Goal: Task Accomplishment & Management: Manage account settings

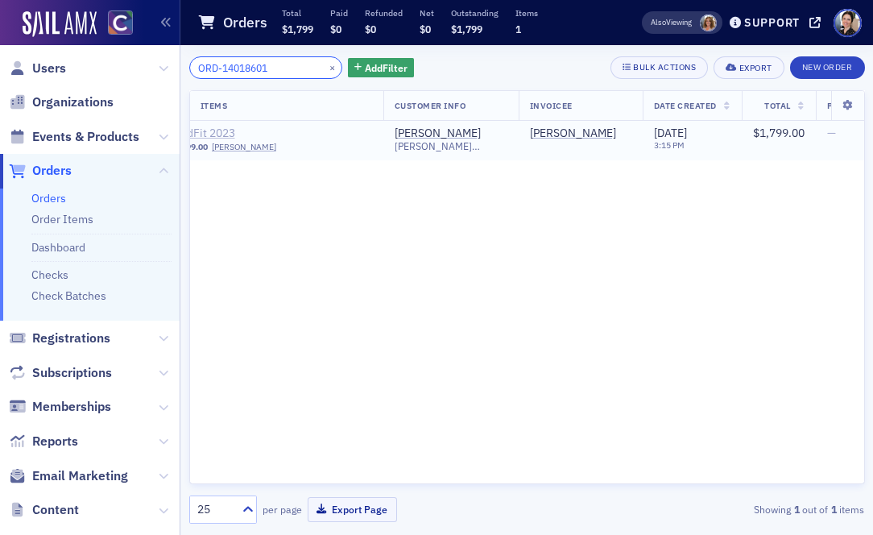
scroll to position [0, 195]
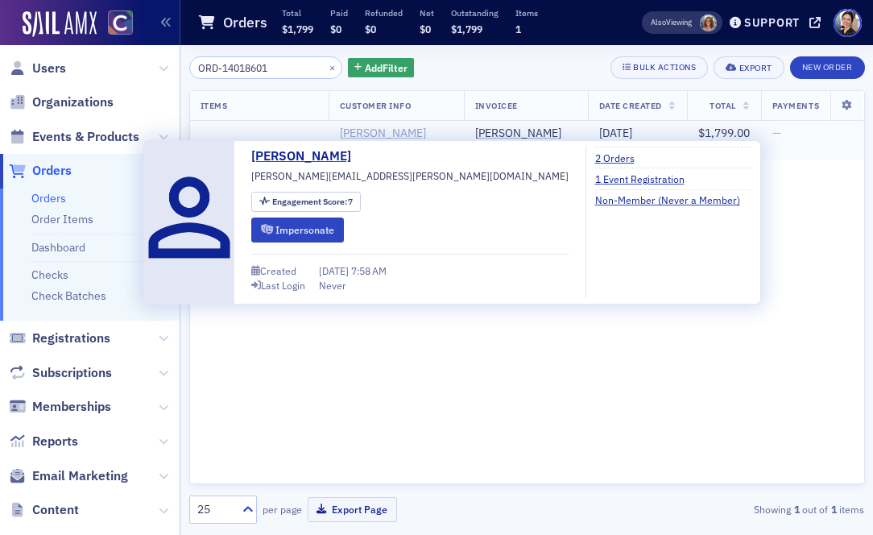
click at [363, 135] on div "[PERSON_NAME]" at bounding box center [383, 133] width 86 height 15
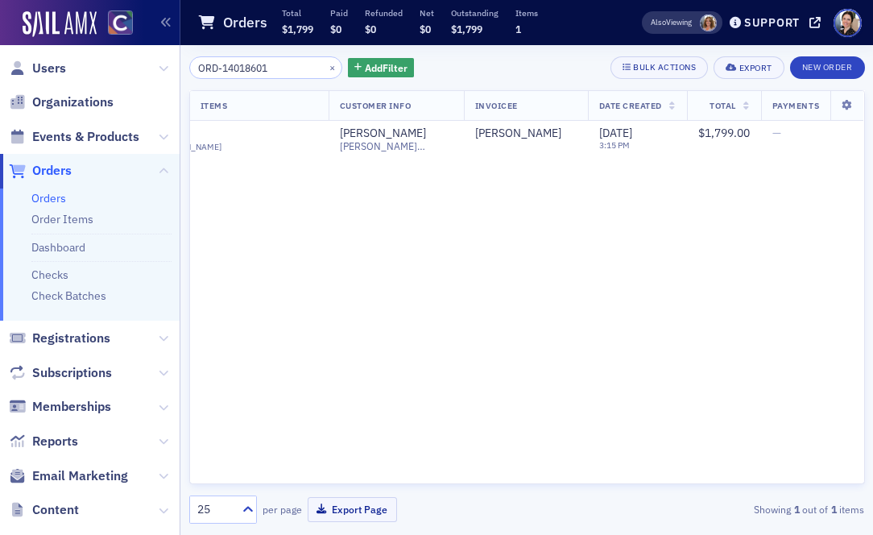
scroll to position [0, 0]
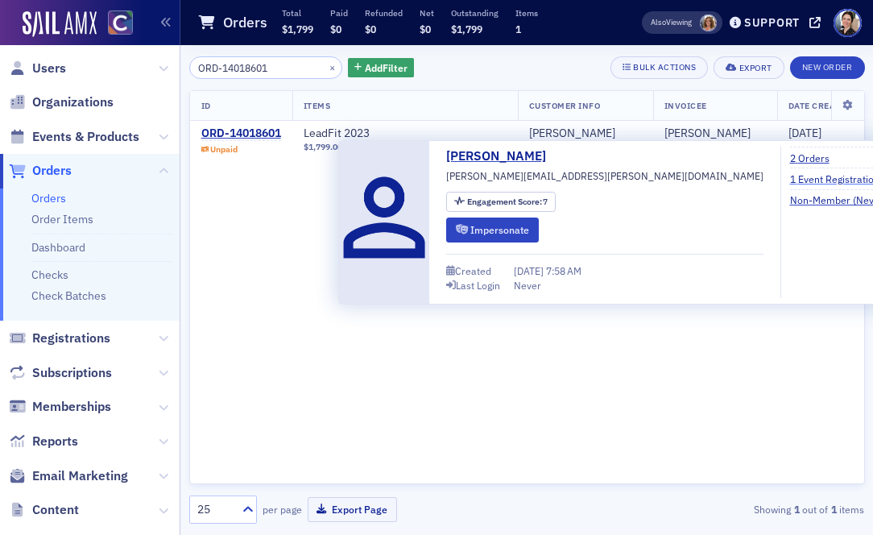
click at [790, 178] on link "1 Event Registration" at bounding box center [841, 179] width 102 height 15
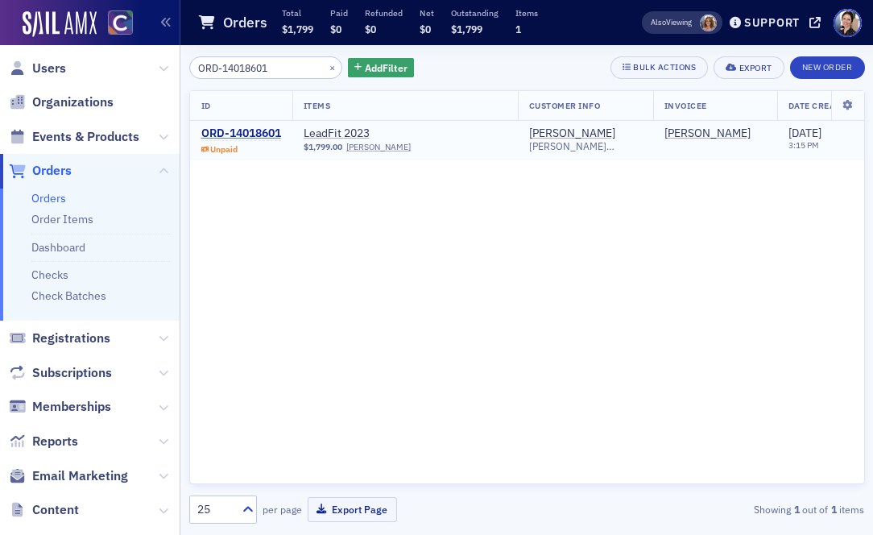
drag, startPoint x: 267, startPoint y: 135, endPoint x: 245, endPoint y: 130, distance: 22.5
click at [266, 135] on div "ORD-14018601" at bounding box center [241, 133] width 80 height 15
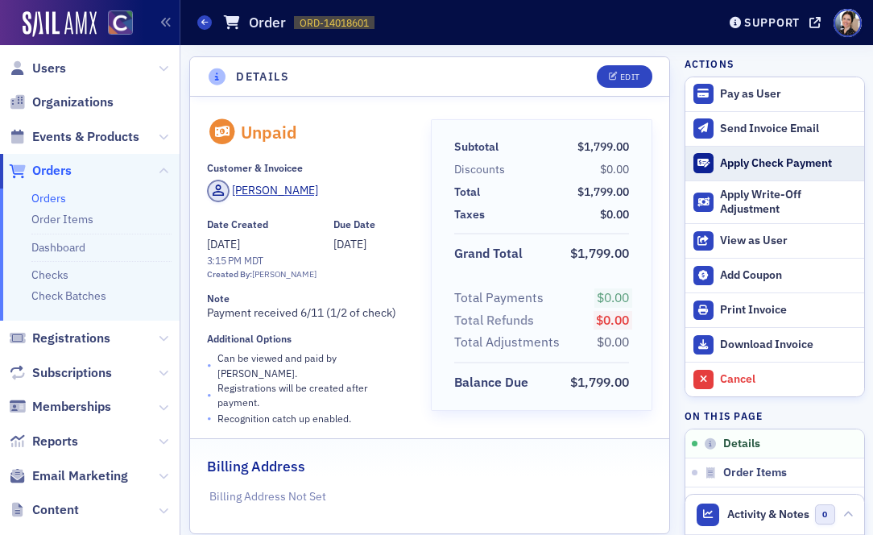
click at [771, 162] on div "Apply Check Payment" at bounding box center [787, 163] width 135 height 15
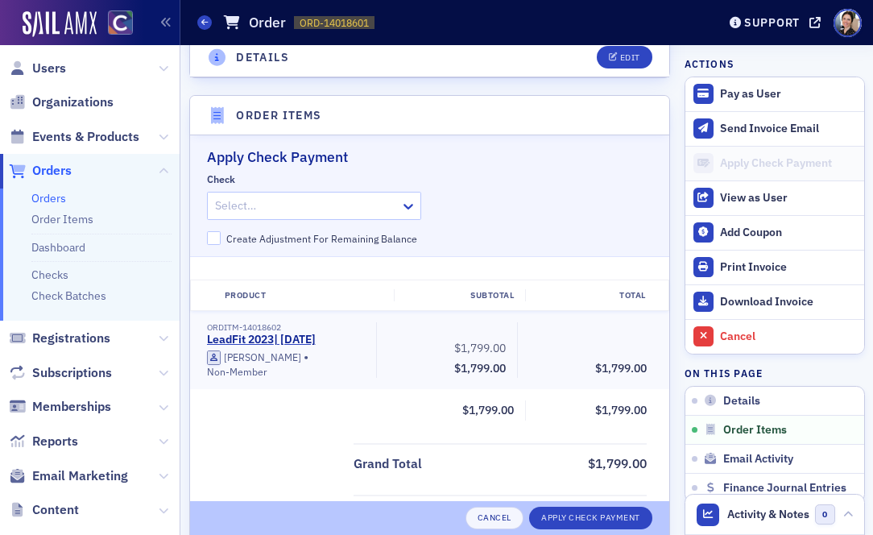
scroll to position [493, 0]
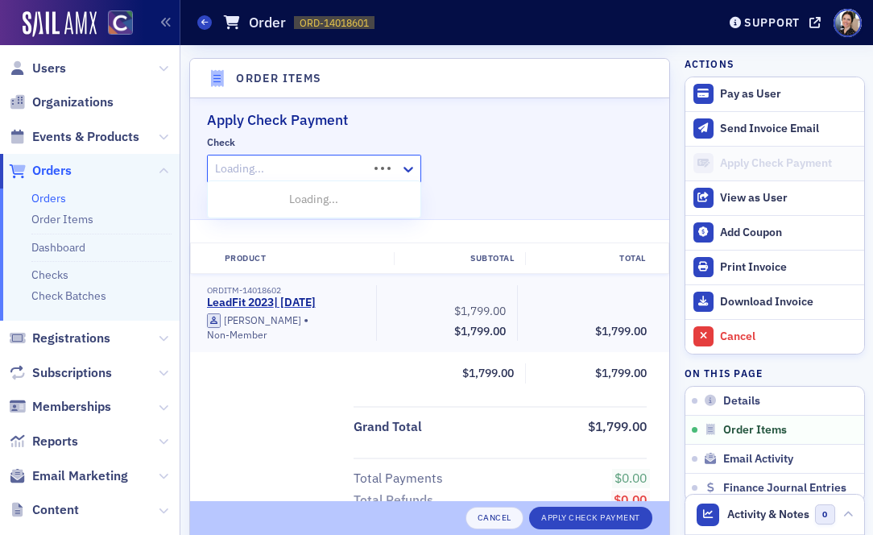
click at [352, 164] on div at bounding box center [290, 169] width 153 height 20
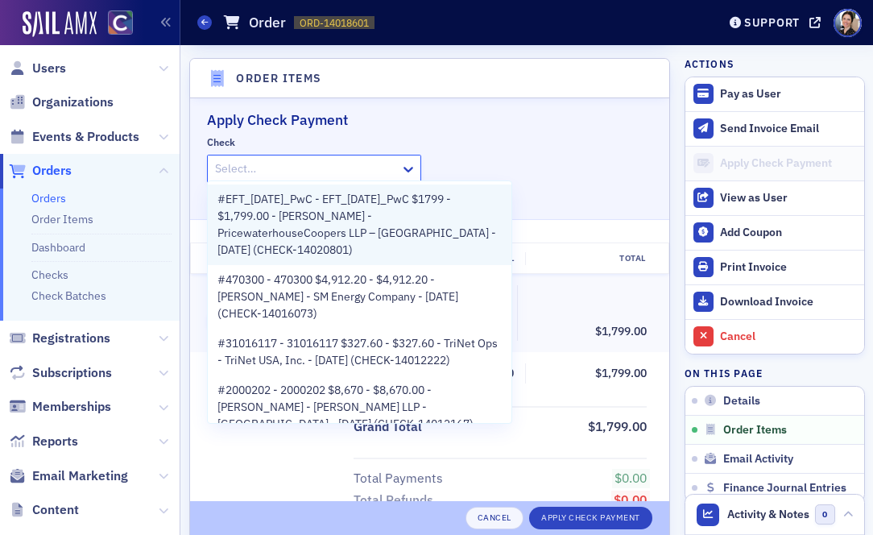
click at [334, 213] on span "#EFT_6/11/25_PwC - EFT_6/11/25_PwC $1799 - $1,799.00 - Emily Ludtke - Pricewate…" at bounding box center [360, 225] width 284 height 68
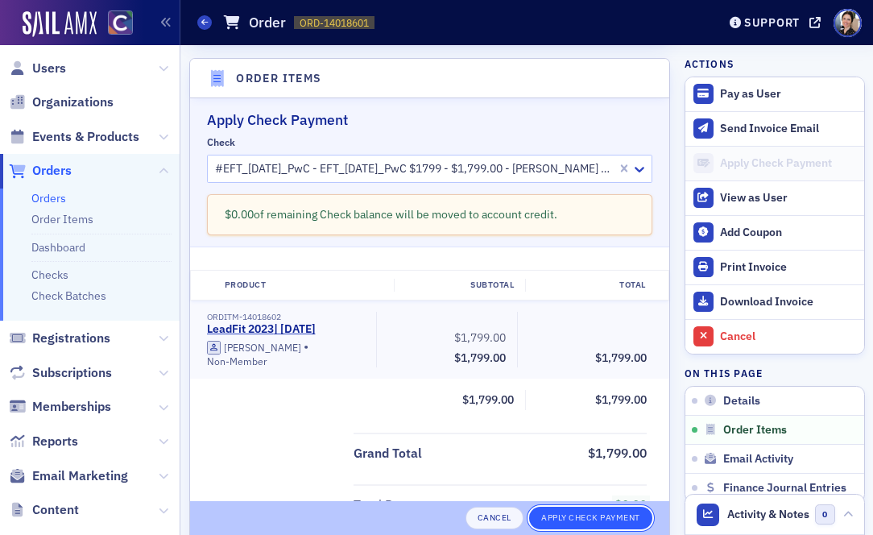
click at [600, 512] on button "Apply Check Payment" at bounding box center [590, 518] width 123 height 23
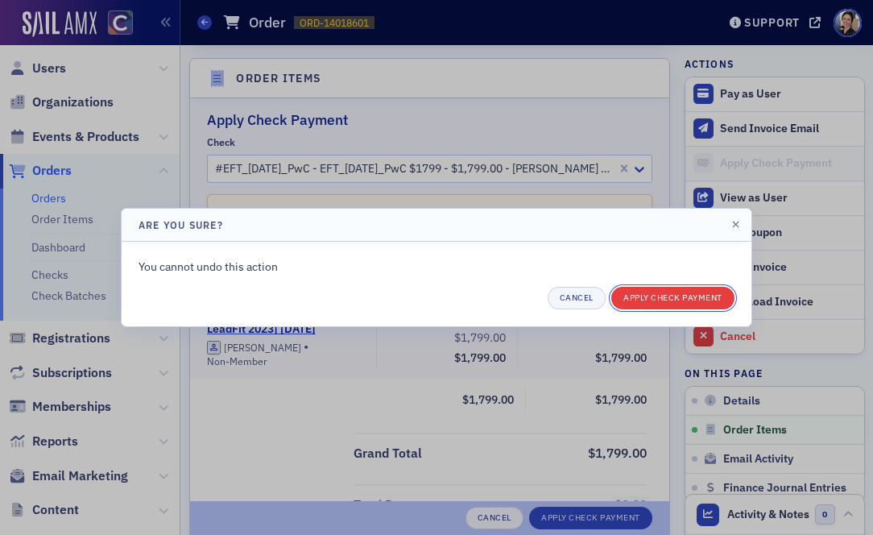
click at [685, 300] on button "Apply Check Payment" at bounding box center [673, 298] width 123 height 23
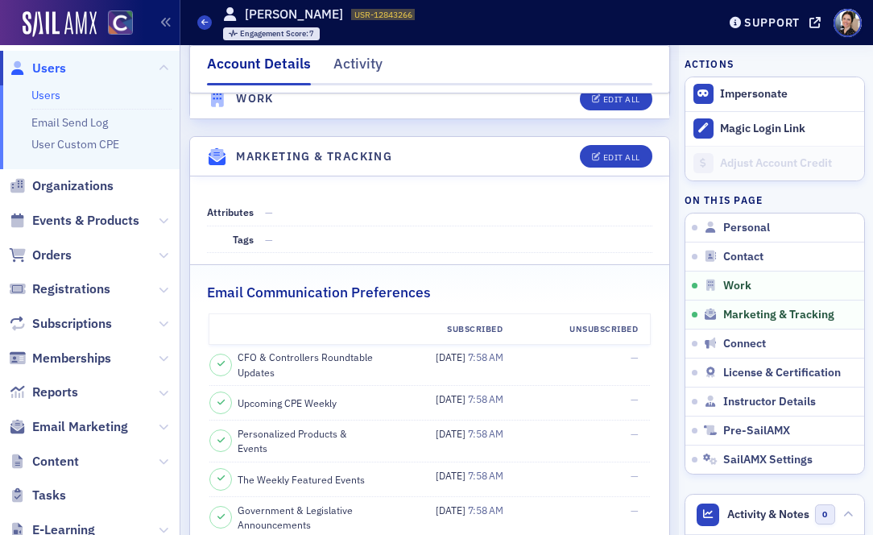
scroll to position [1458, 0]
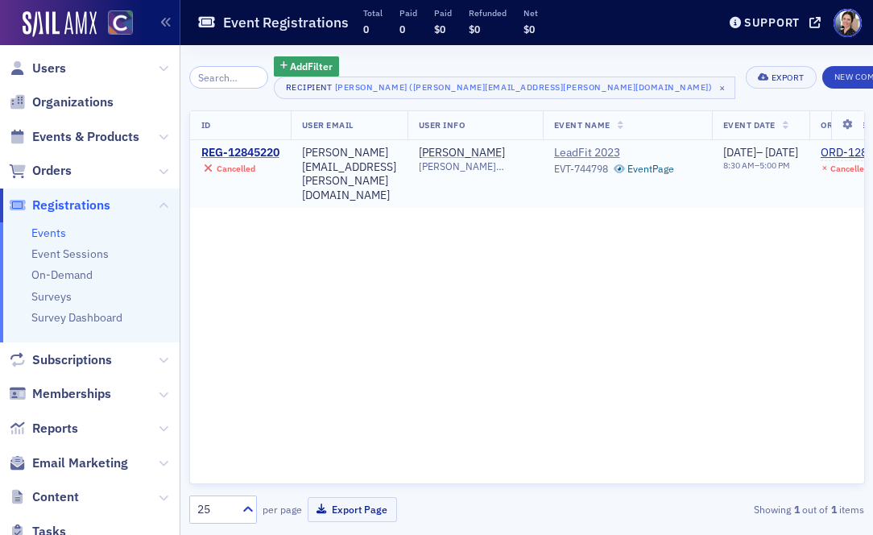
click at [250, 149] on div "REG-12845220" at bounding box center [240, 153] width 78 height 15
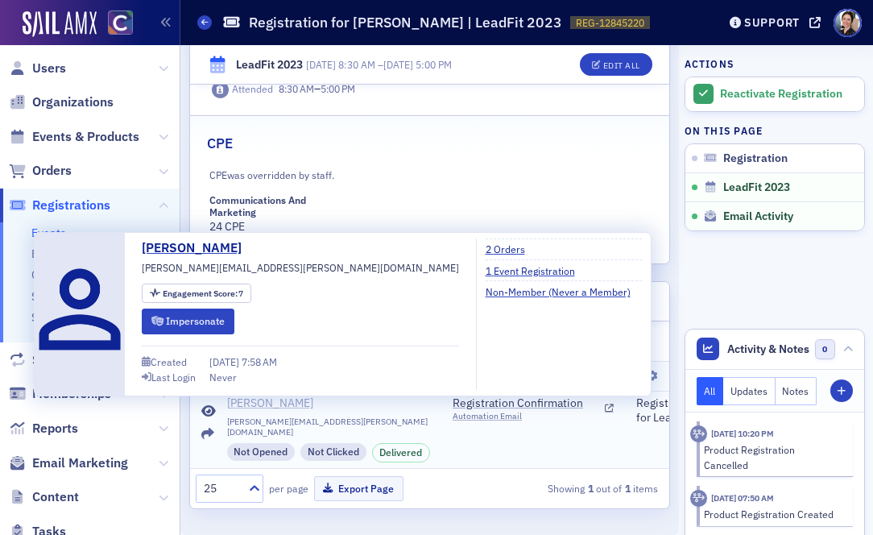
click at [255, 402] on div "[PERSON_NAME]" at bounding box center [270, 403] width 86 height 15
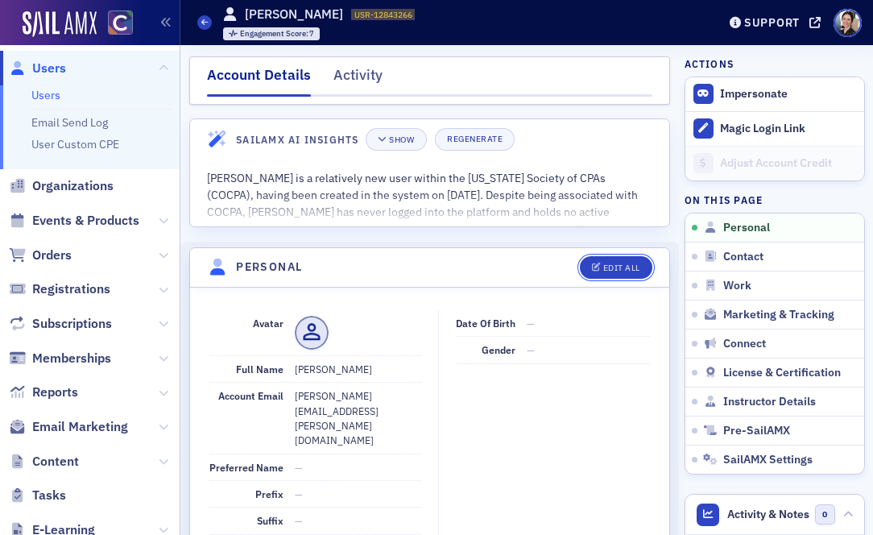
drag, startPoint x: 622, startPoint y: 266, endPoint x: 274, endPoint y: 272, distance: 348.1
click at [622, 266] on div "Edit All" at bounding box center [621, 267] width 37 height 9
select select "US"
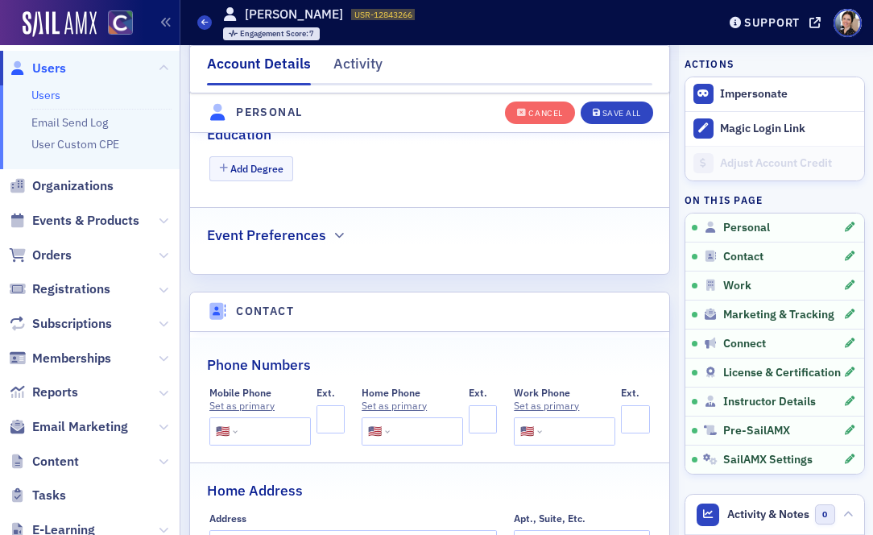
scroll to position [638, 0]
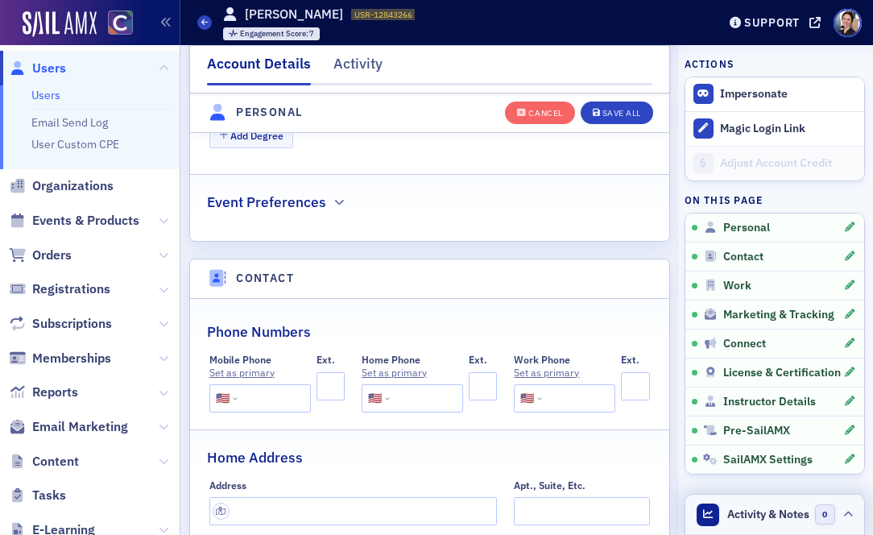
click at [768, 514] on span "Activity & Notes" at bounding box center [769, 514] width 82 height 17
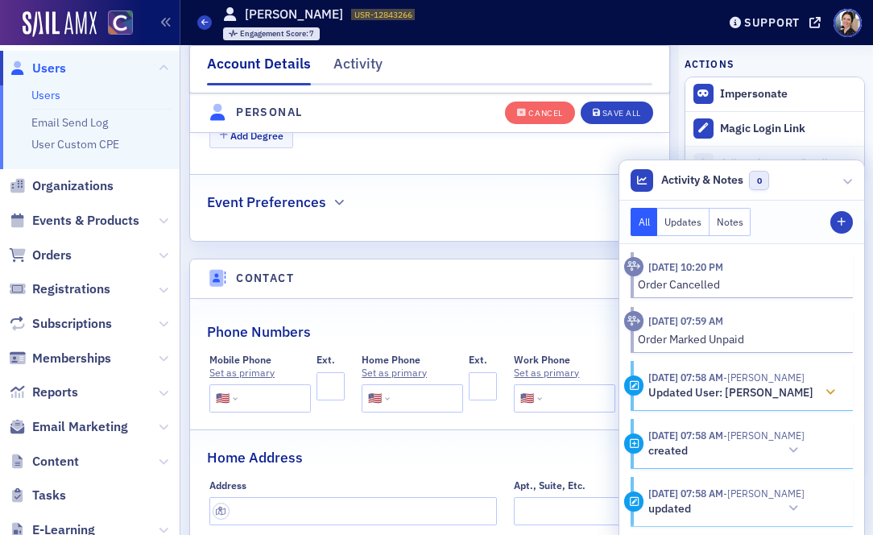
click at [828, 390] on icon at bounding box center [831, 392] width 10 height 11
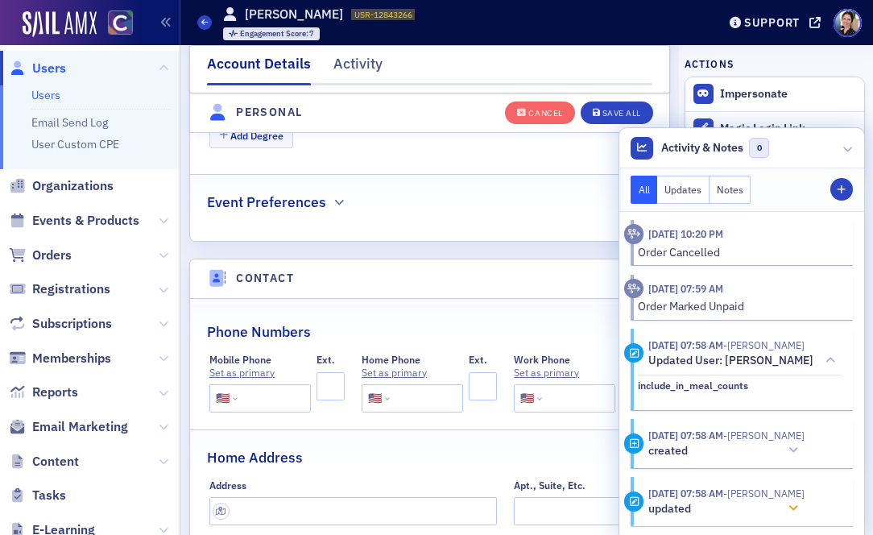
click at [798, 503] on icon at bounding box center [794, 508] width 10 height 11
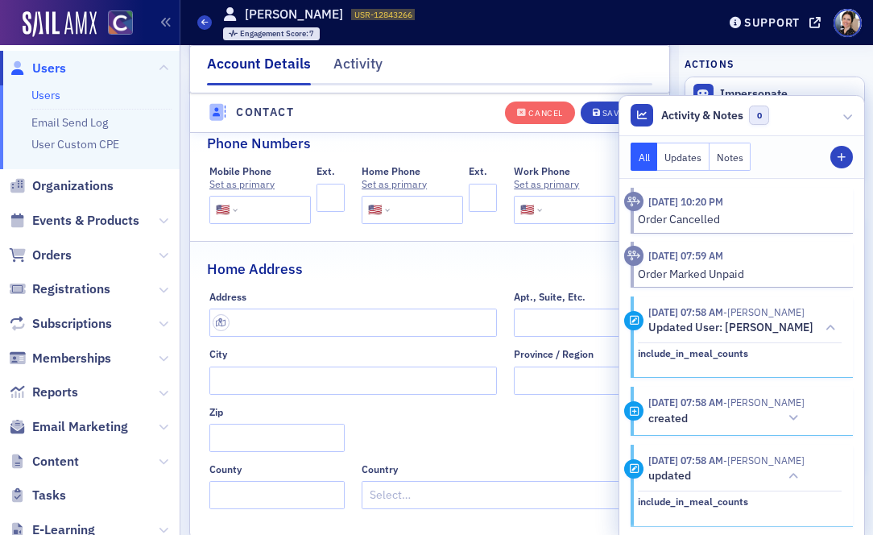
scroll to position [628, 0]
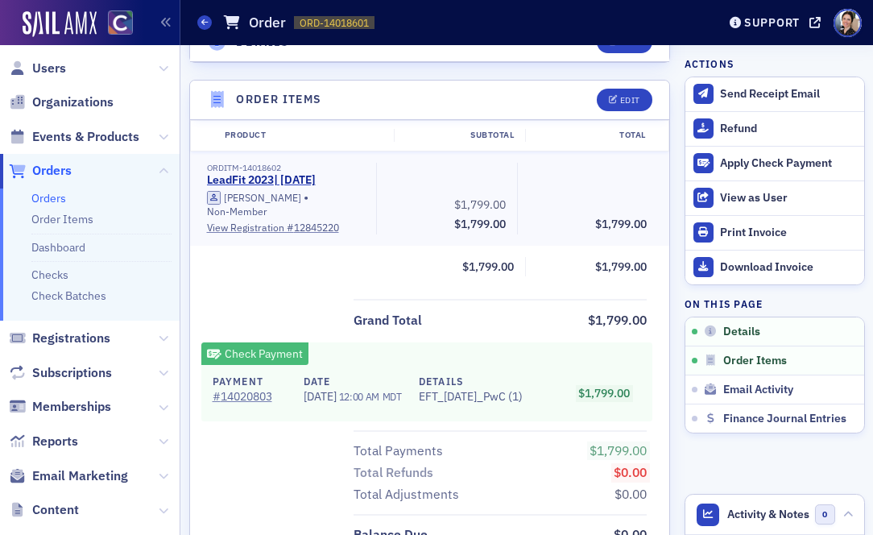
scroll to position [490, 0]
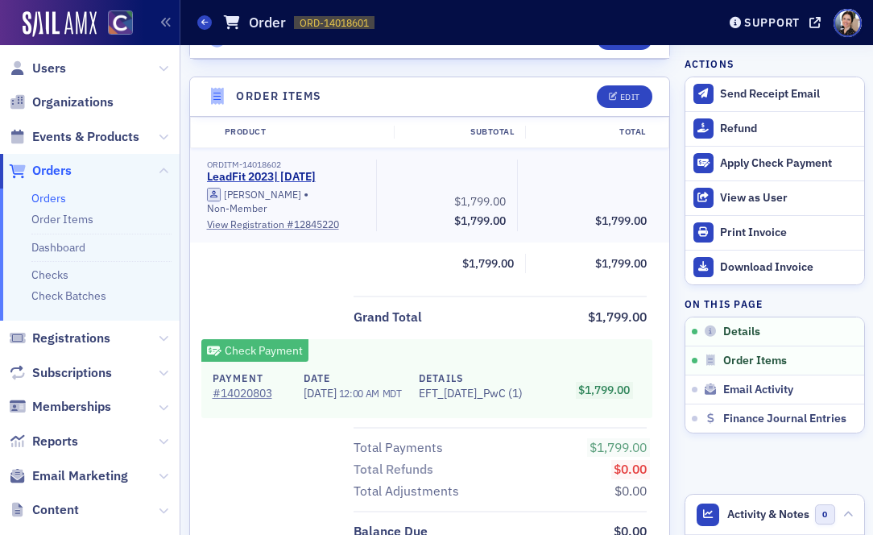
click at [46, 169] on span "Orders" at bounding box center [51, 171] width 39 height 18
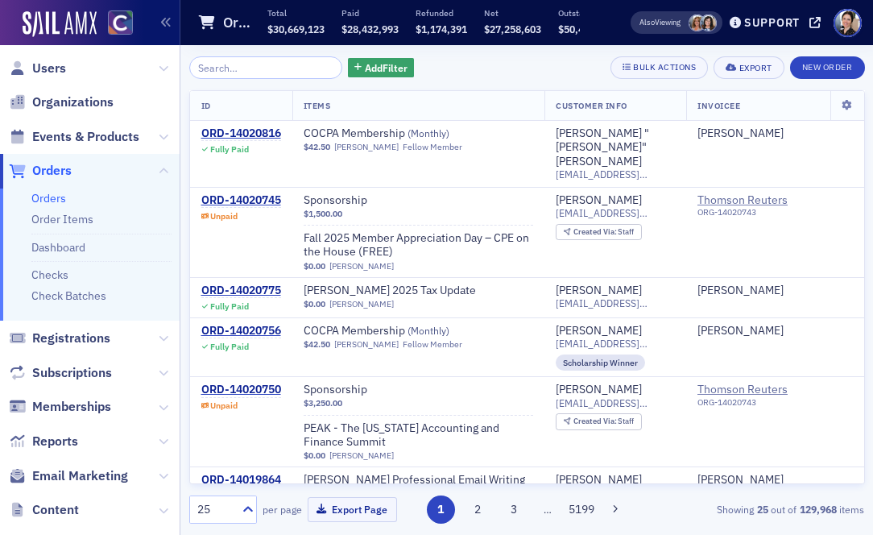
click at [283, 66] on input "search" at bounding box center [266, 67] width 154 height 23
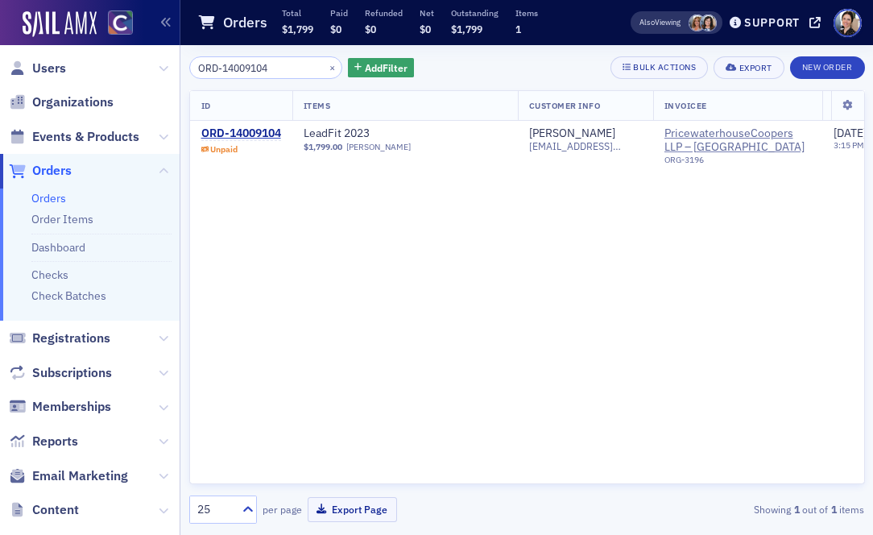
type input "ORD-14009104"
click at [235, 132] on div "ORD-14009104" at bounding box center [241, 133] width 80 height 15
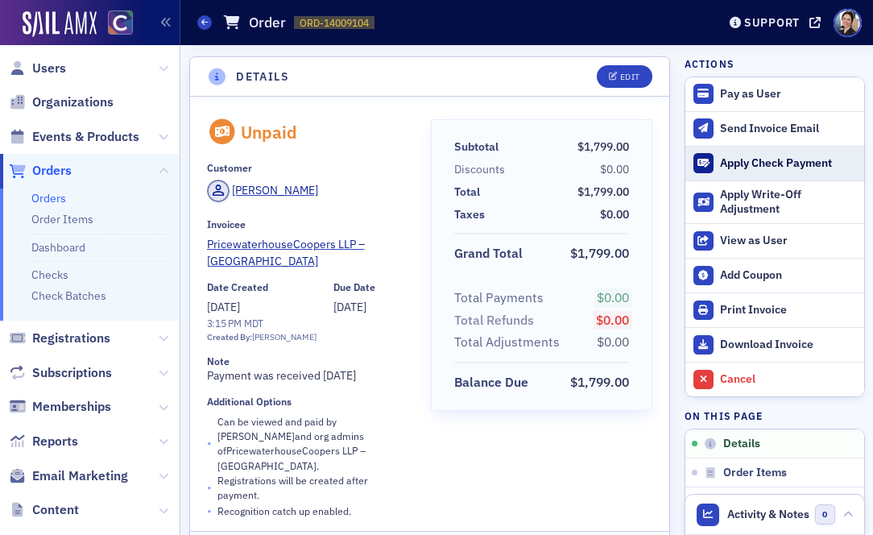
click at [750, 165] on div "Apply Check Payment" at bounding box center [787, 163] width 135 height 15
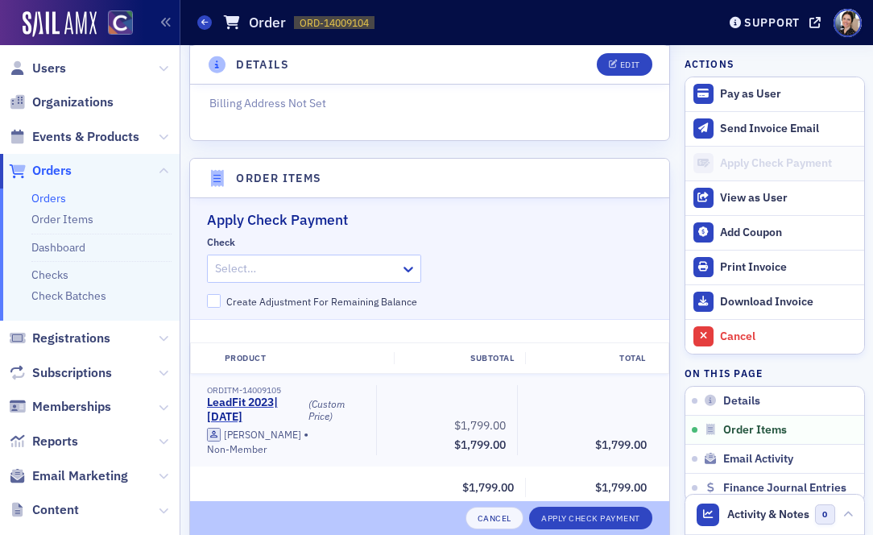
scroll to position [546, 0]
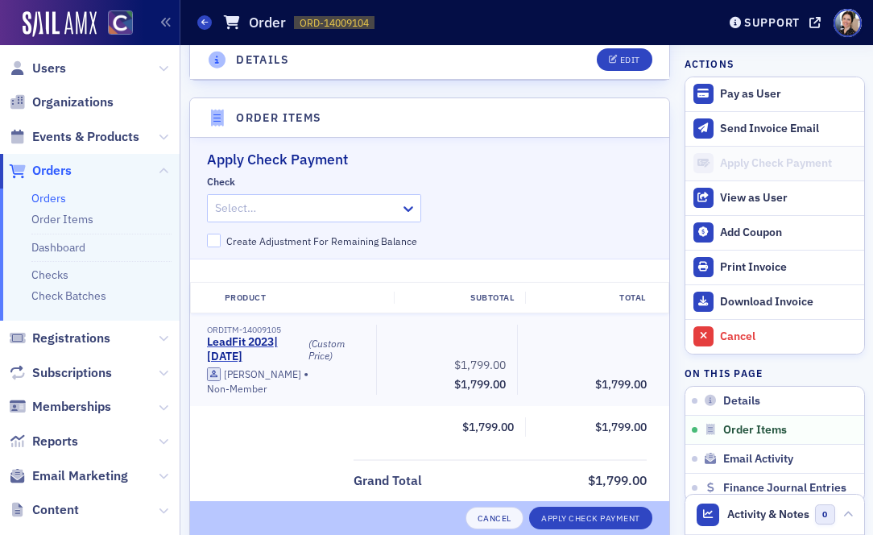
drag, startPoint x: 308, startPoint y: 164, endPoint x: 309, endPoint y: 176, distance: 12.9
click at [308, 198] on div at bounding box center [306, 208] width 185 height 20
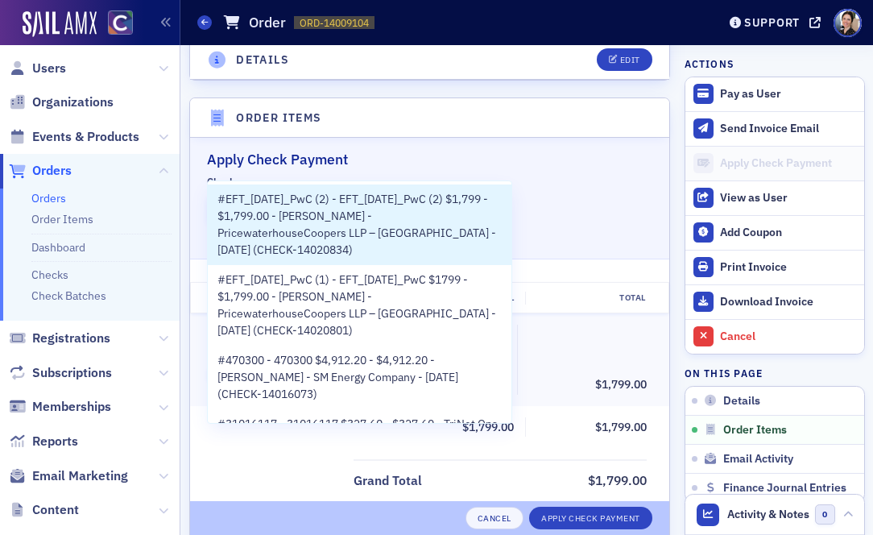
drag, startPoint x: 263, startPoint y: 214, endPoint x: 485, endPoint y: 243, distance: 224.1
click at [267, 214] on span "#EFT_6/11/25_PwC (2) - EFT_6/11/25_PwC (2) $1,799 - $1,799.00 - Grant Van Dyke …" at bounding box center [360, 225] width 284 height 68
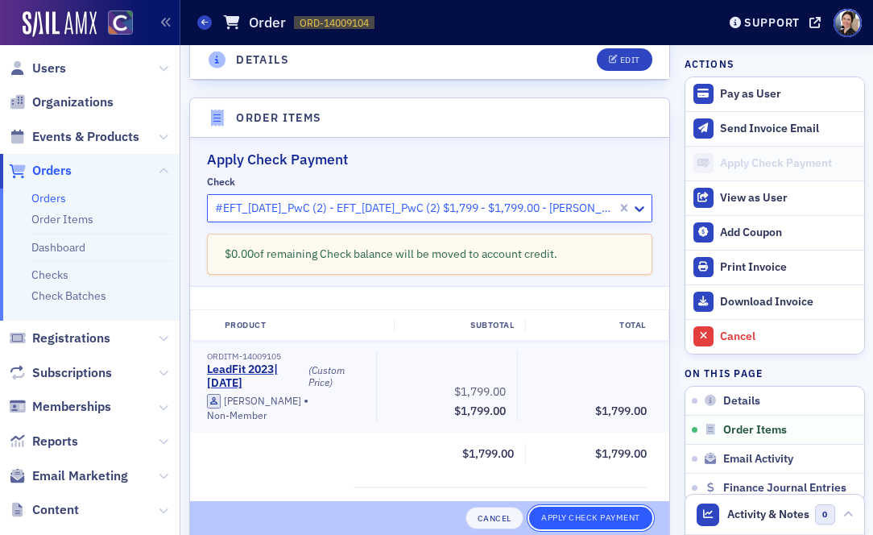
click at [585, 514] on button "Apply Check Payment" at bounding box center [590, 518] width 123 height 23
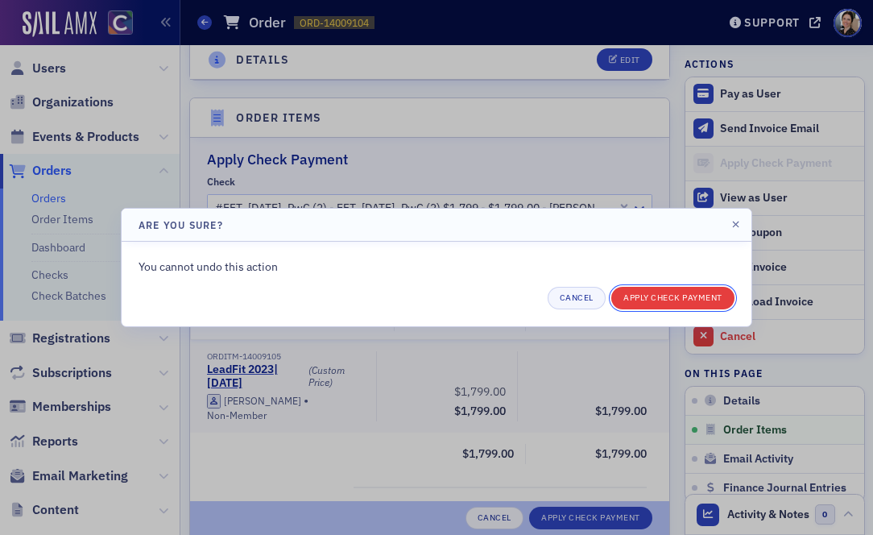
click at [673, 292] on button "Apply Check Payment" at bounding box center [673, 298] width 123 height 23
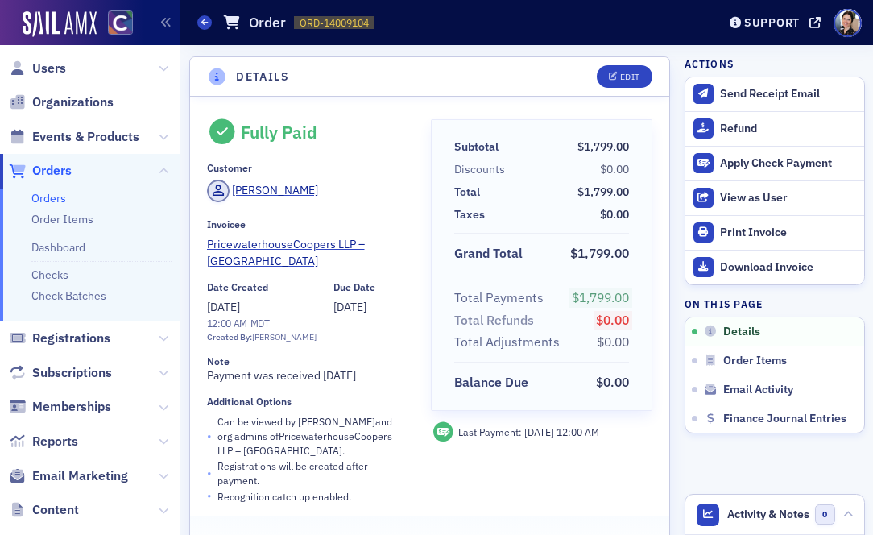
click at [57, 172] on span "Orders" at bounding box center [51, 171] width 39 height 18
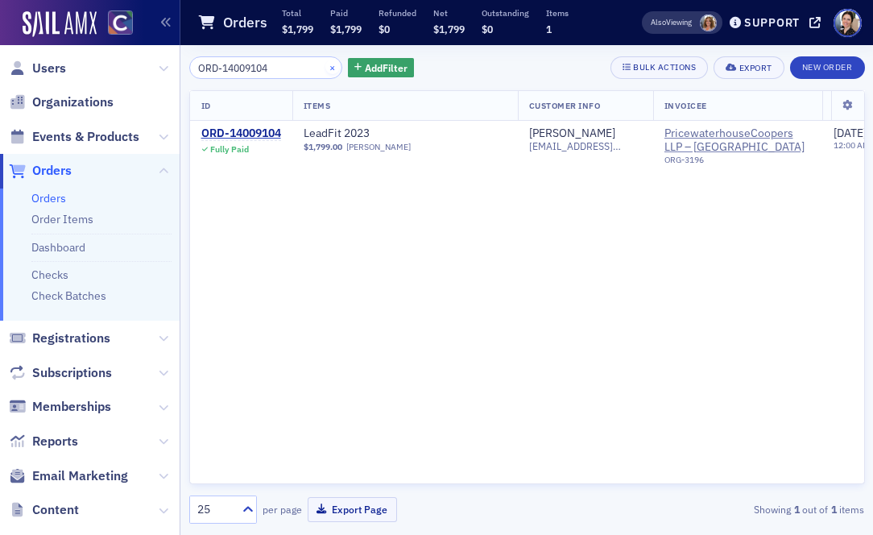
drag, startPoint x: 321, startPoint y: 63, endPoint x: 310, endPoint y: 65, distance: 11.5
click at [325, 63] on div "×" at bounding box center [333, 67] width 17 height 20
drag, startPoint x: 310, startPoint y: 65, endPoint x: 283, endPoint y: 66, distance: 27.4
click at [325, 65] on button "×" at bounding box center [332, 67] width 15 height 15
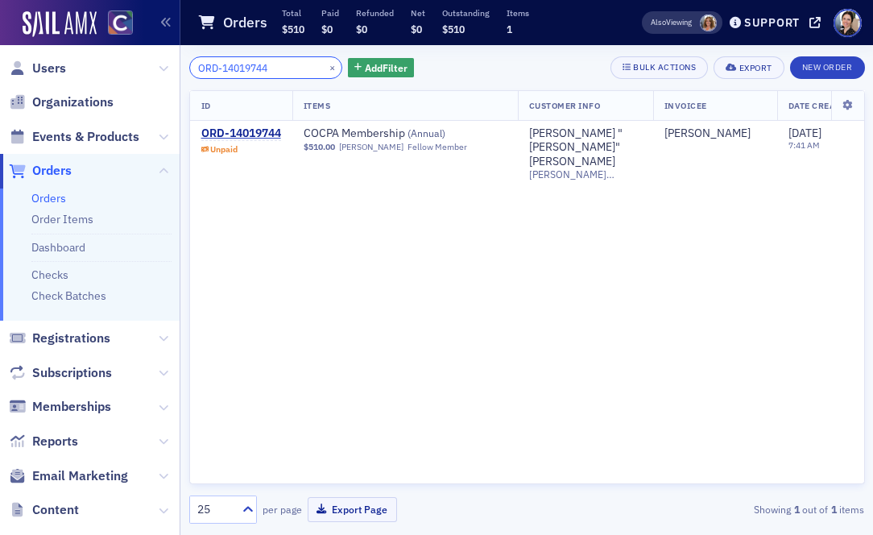
type input "ORD-14019744"
drag, startPoint x: 247, startPoint y: 135, endPoint x: 588, endPoint y: 230, distance: 354.0
click at [247, 135] on div "ORD-14019744" at bounding box center [241, 133] width 80 height 15
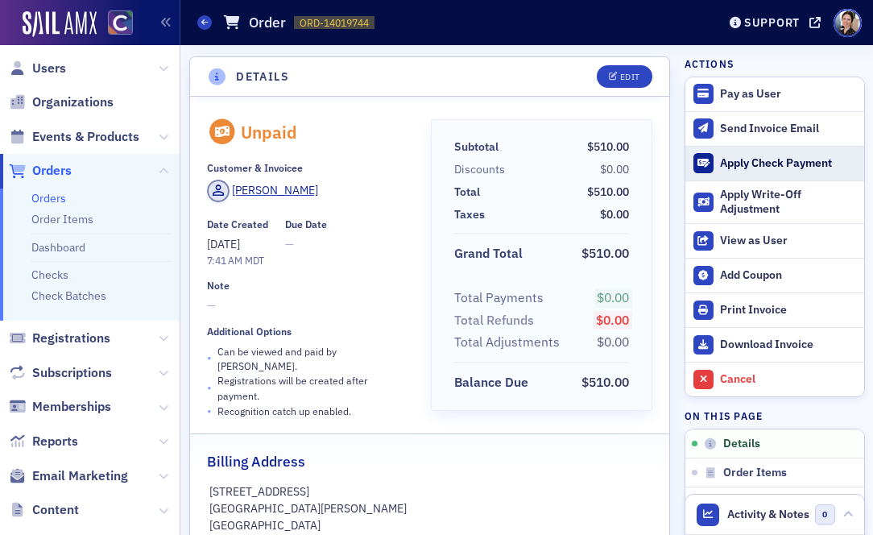
drag, startPoint x: 795, startPoint y: 164, endPoint x: 765, endPoint y: 166, distance: 30.7
click at [795, 164] on div "Apply Check Payment" at bounding box center [787, 163] width 135 height 15
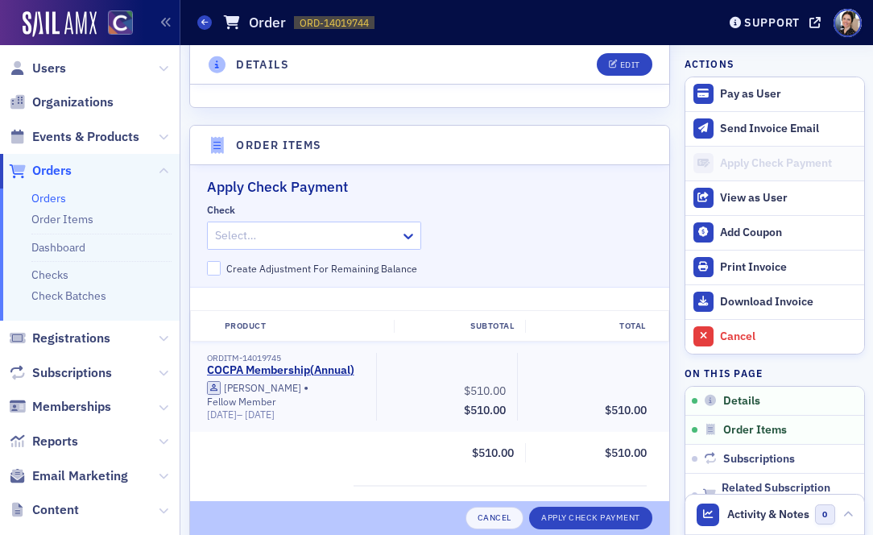
scroll to position [527, 0]
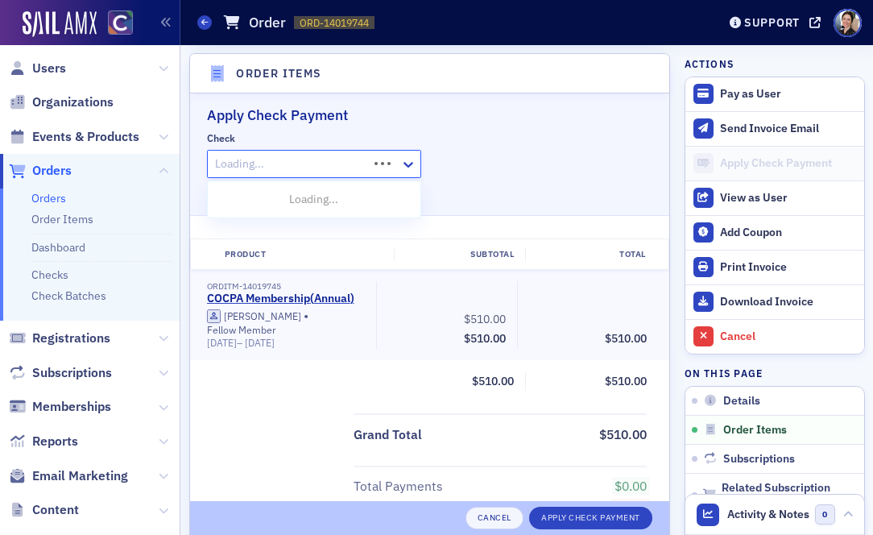
drag, startPoint x: 313, startPoint y: 164, endPoint x: 301, endPoint y: 187, distance: 25.9
click at [313, 164] on div at bounding box center [290, 164] width 153 height 20
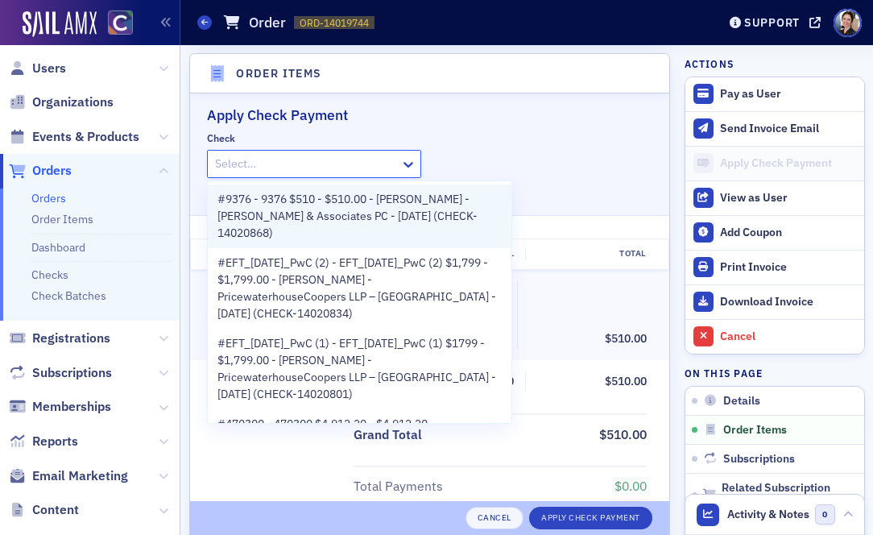
click at [304, 207] on span "#9376 - 9376 $510 - $510.00 - Steve Wick - Steven J Wick & Associates PC - 8/29…" at bounding box center [360, 216] width 284 height 51
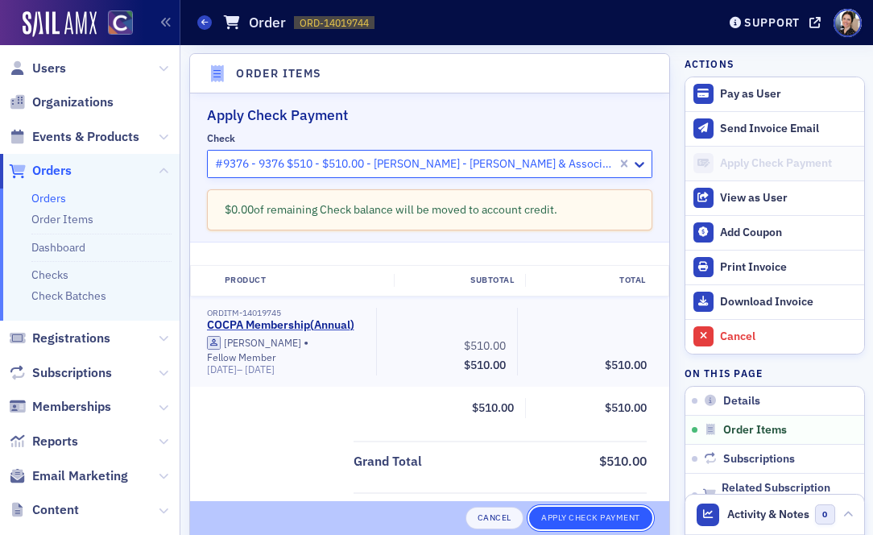
click at [578, 517] on button "Apply Check Payment" at bounding box center [590, 518] width 123 height 23
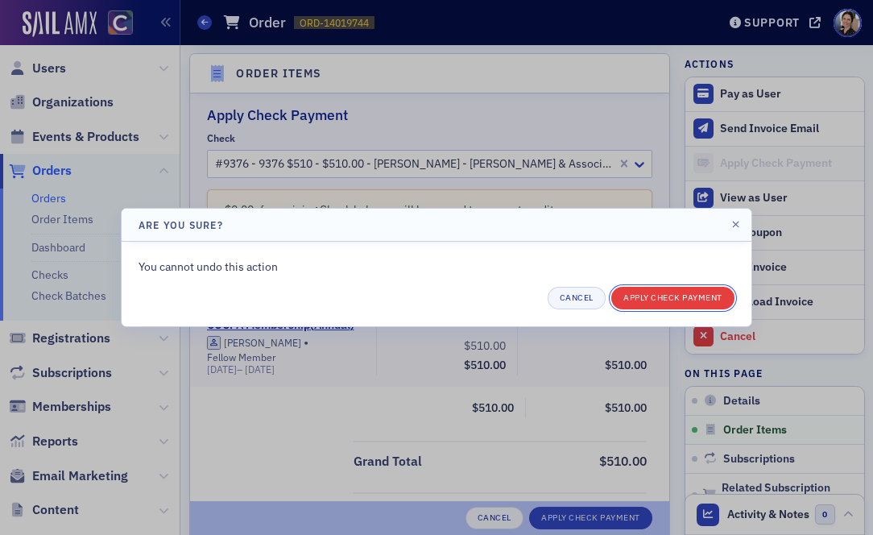
click at [668, 302] on button "Apply Check Payment" at bounding box center [673, 298] width 123 height 23
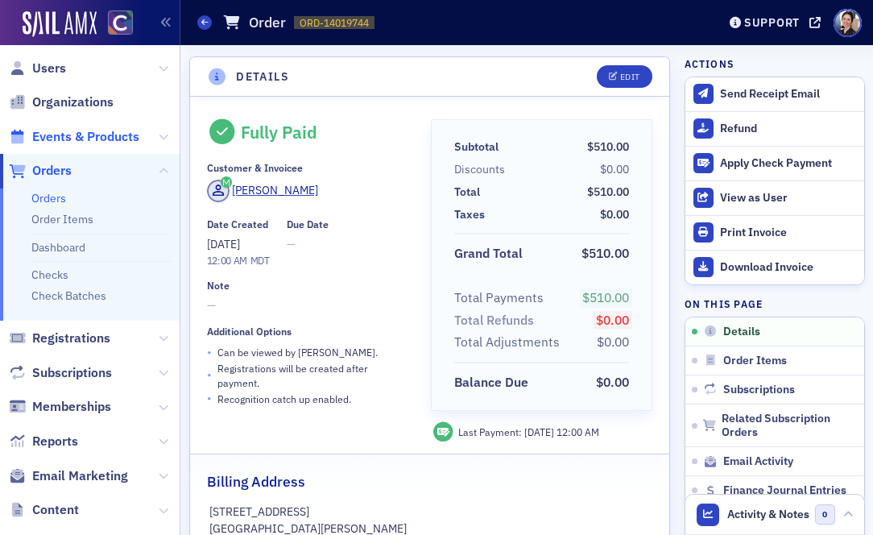
click at [101, 135] on span "Events & Products" at bounding box center [85, 137] width 107 height 18
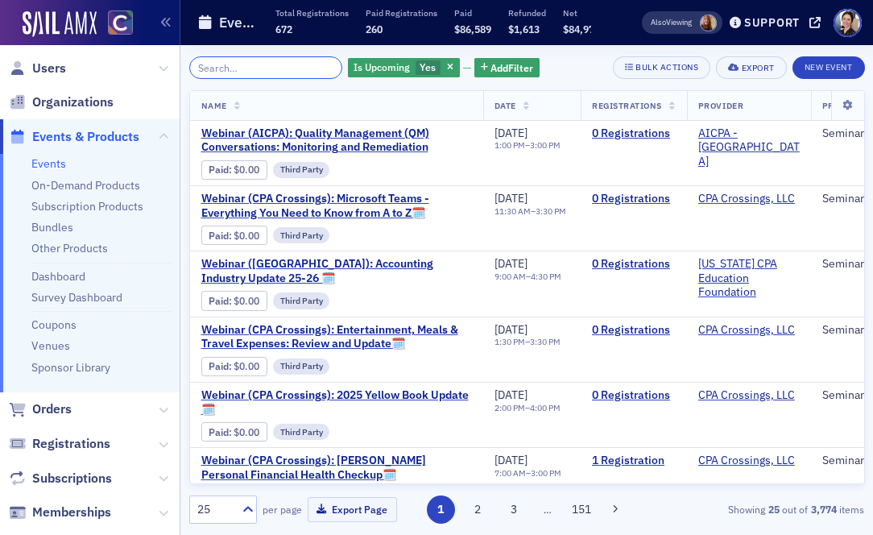
click at [267, 64] on input "search" at bounding box center [266, 67] width 154 height 23
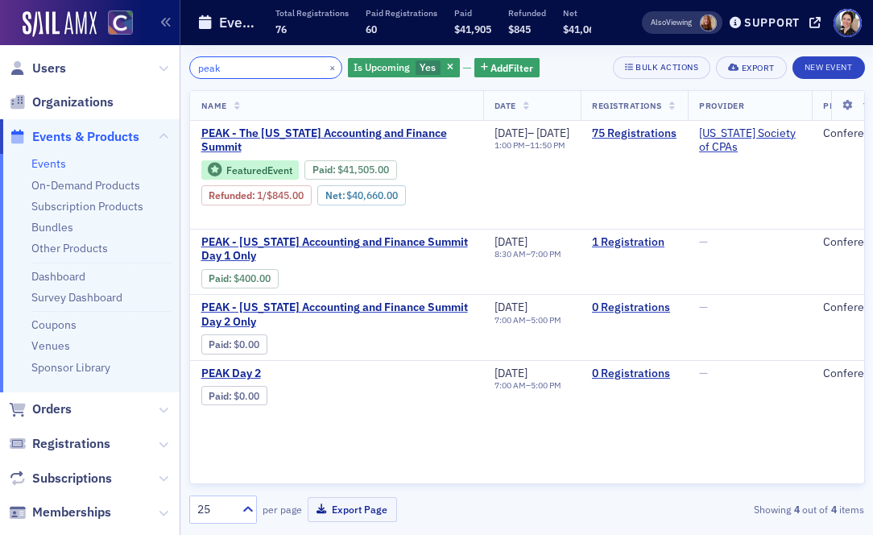
type input "peak"
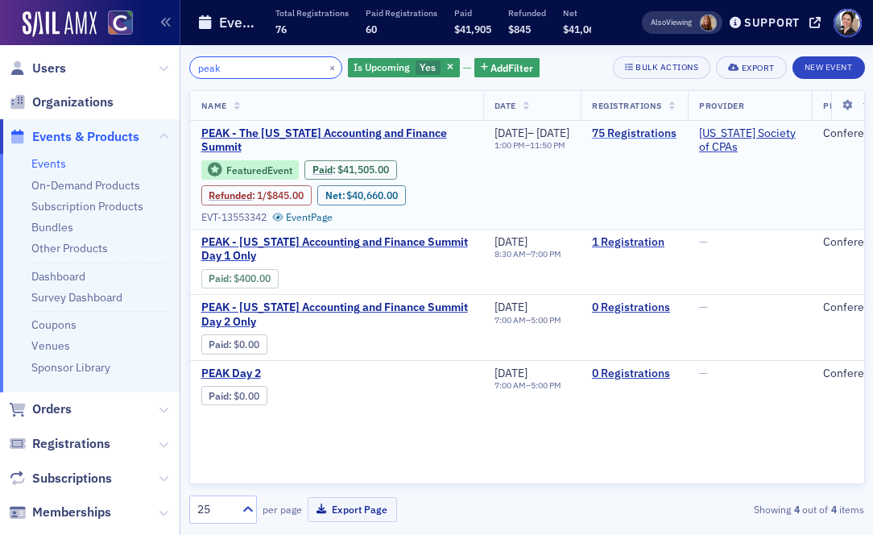
scroll to position [0, 1]
click at [676, 135] on link "75 Registrations" at bounding box center [633, 133] width 85 height 15
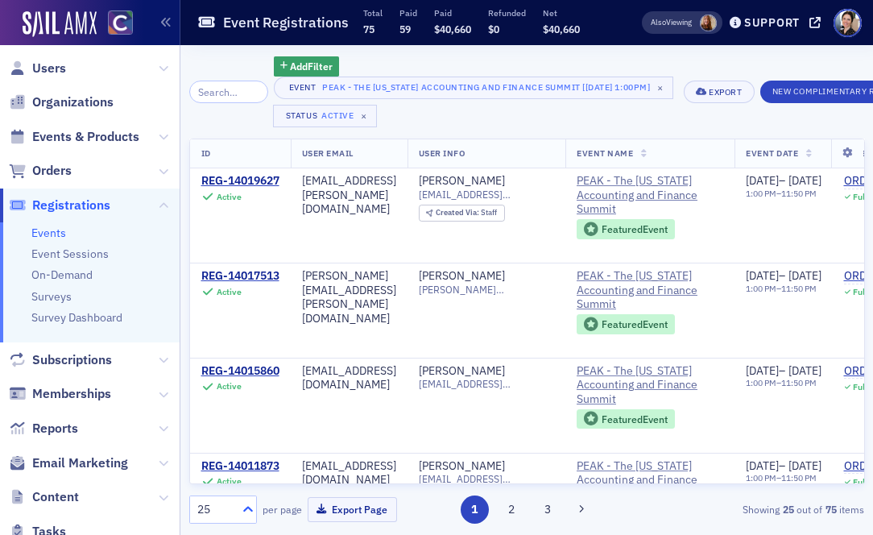
click at [244, 508] on icon at bounding box center [248, 509] width 16 height 16
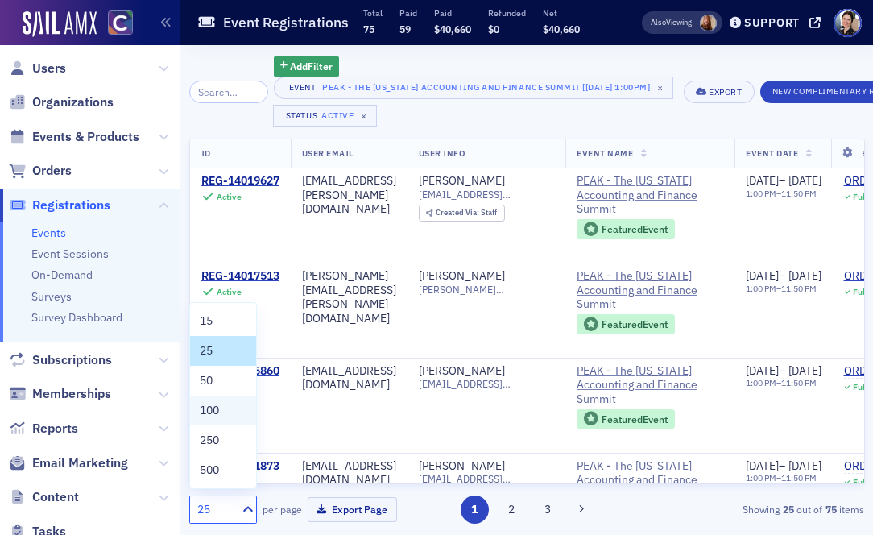
click at [213, 409] on span "100" at bounding box center [209, 410] width 19 height 17
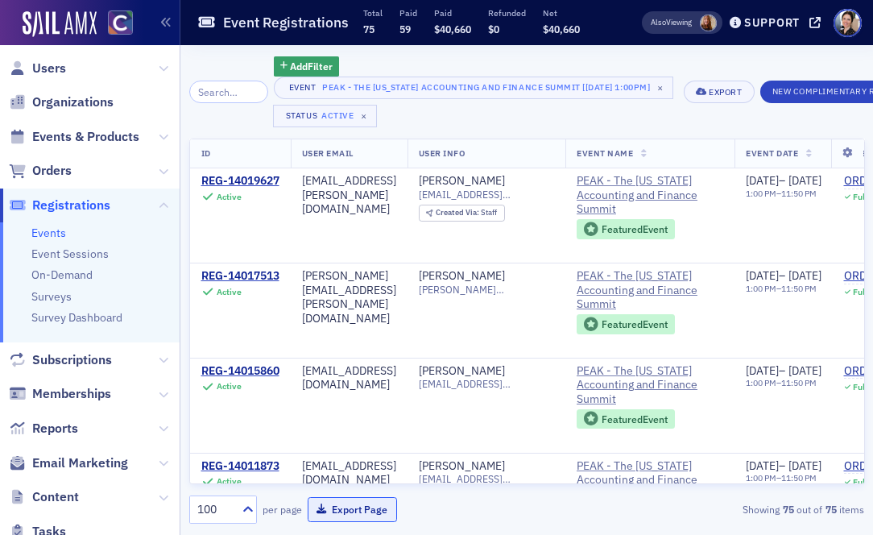
drag, startPoint x: 350, startPoint y: 509, endPoint x: 313, endPoint y: 511, distance: 37.9
click at [350, 509] on button "Export Page" at bounding box center [352, 509] width 89 height 25
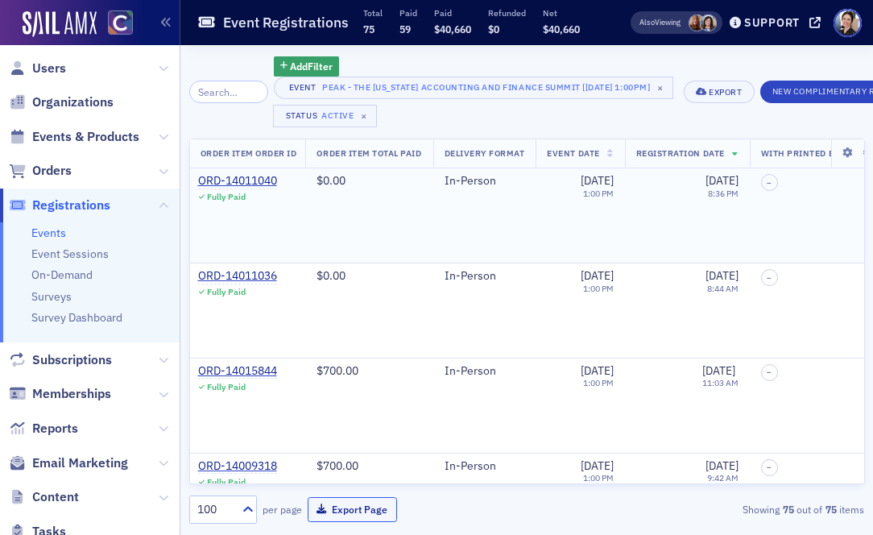
scroll to position [0, 649]
click at [274, 179] on div "ORD-14011040" at bounding box center [234, 181] width 79 height 15
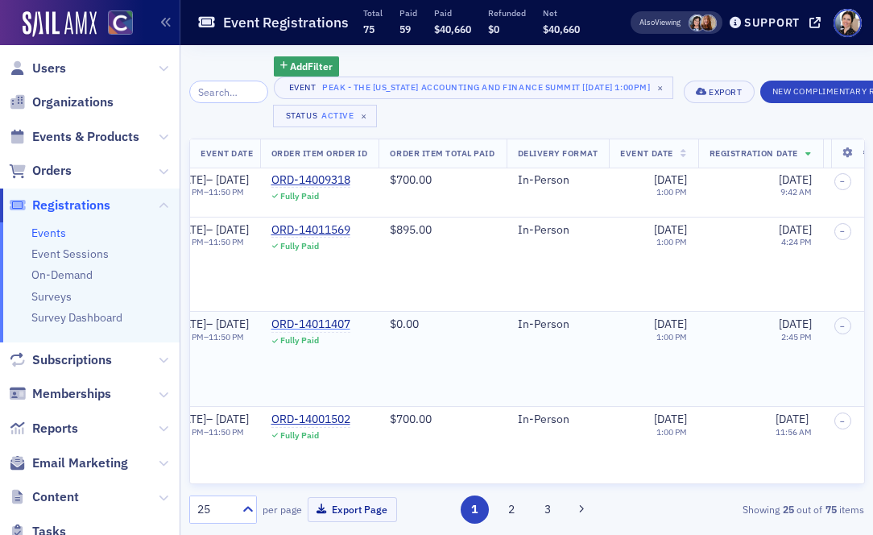
scroll to position [331, 574]
click at [350, 323] on div "ORD-14011407" at bounding box center [310, 324] width 79 height 15
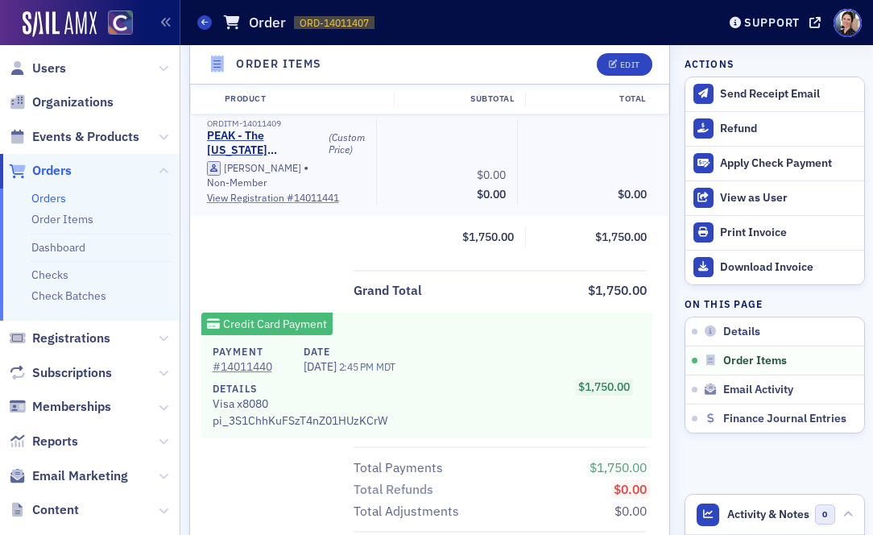
scroll to position [651, 0]
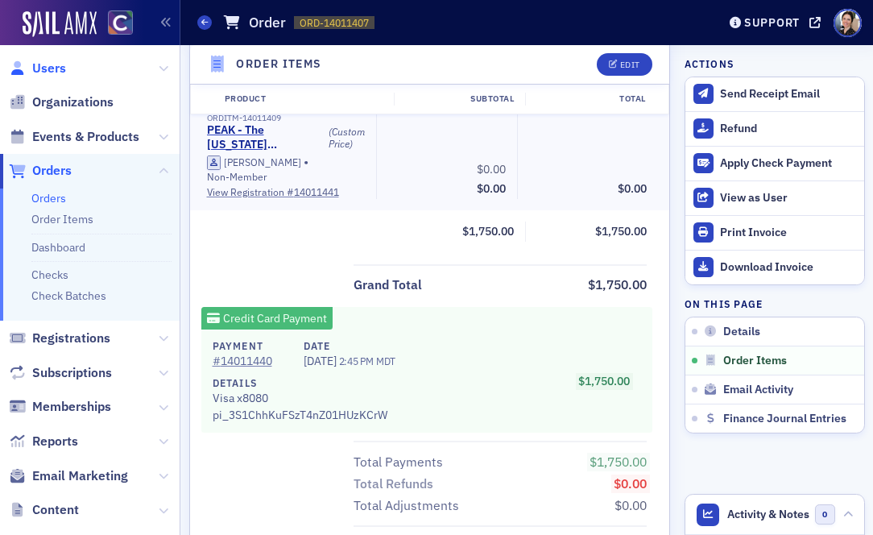
click at [48, 65] on span "Users" at bounding box center [49, 69] width 34 height 18
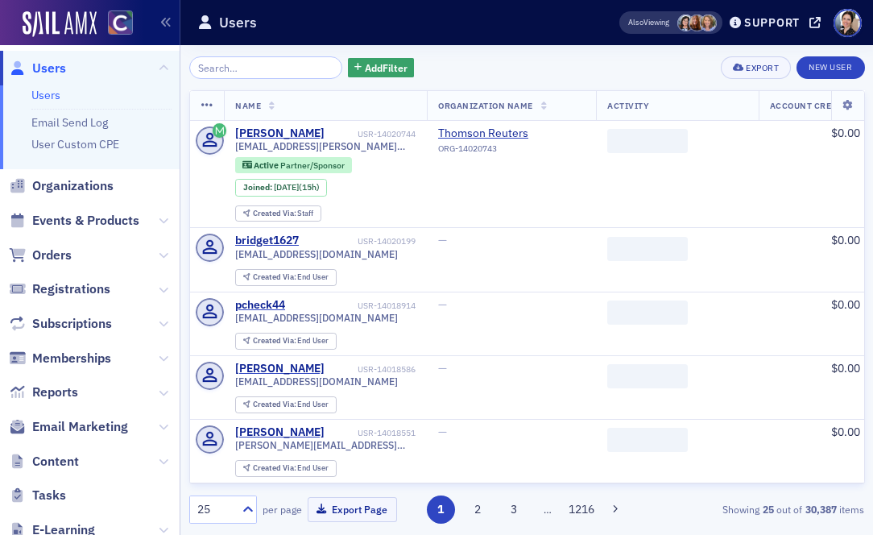
click at [263, 71] on input "search" at bounding box center [266, 67] width 154 height 23
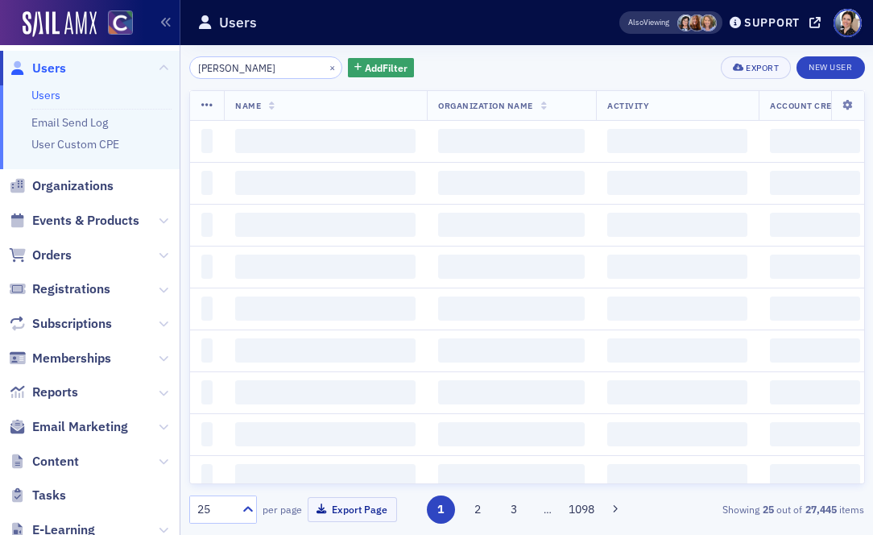
type input "[PERSON_NAME]"
